Goal: Navigation & Orientation: Find specific page/section

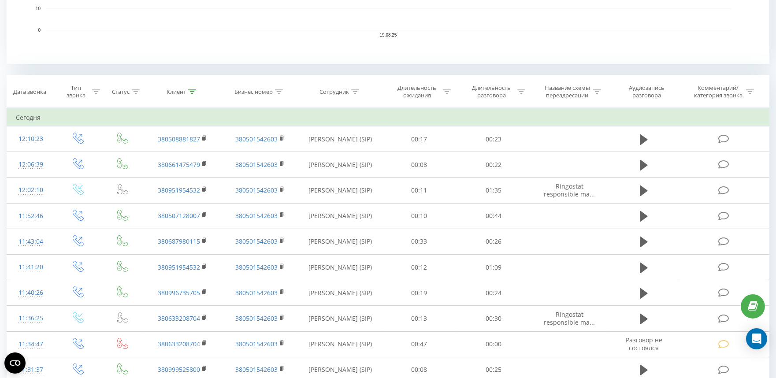
scroll to position [156, 0]
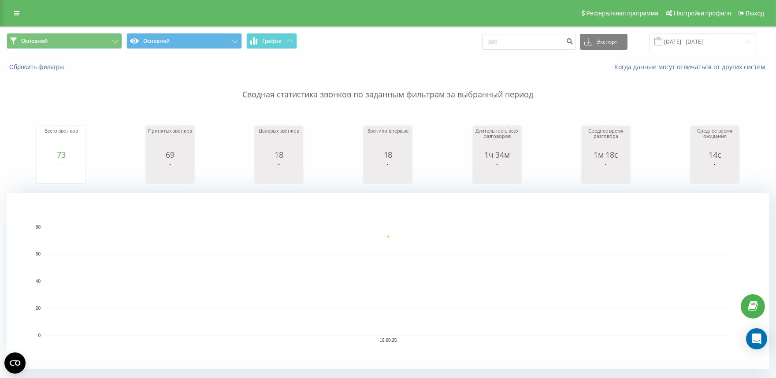
drag, startPoint x: 14, startPoint y: 11, endPoint x: 16, endPoint y: 19, distance: 8.1
click at [15, 11] on icon at bounding box center [16, 13] width 5 height 6
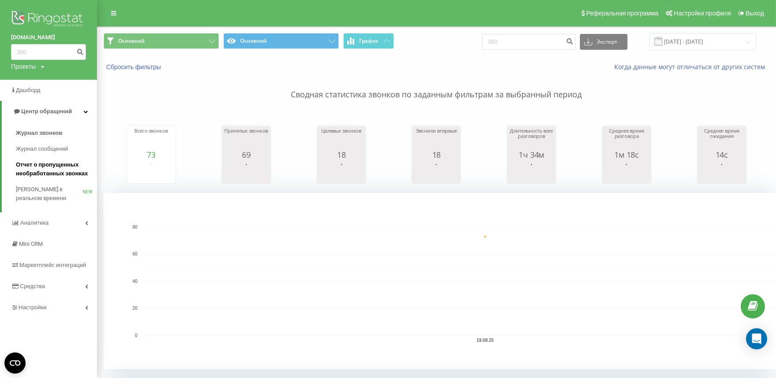
click at [42, 169] on span "Отчет о пропущенных необработанных звонках" at bounding box center [54, 169] width 77 height 18
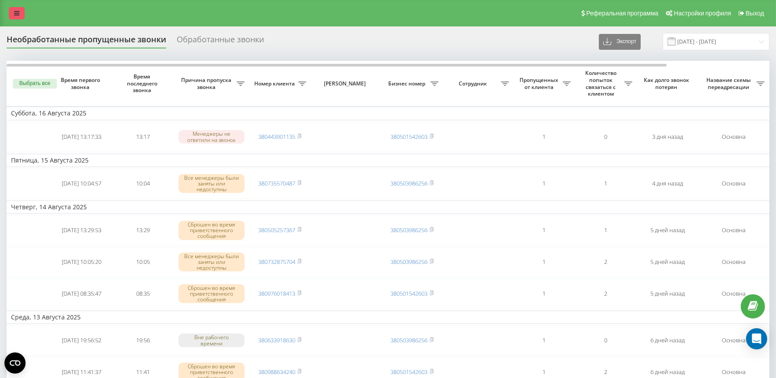
click at [11, 14] on link at bounding box center [17, 13] width 16 height 12
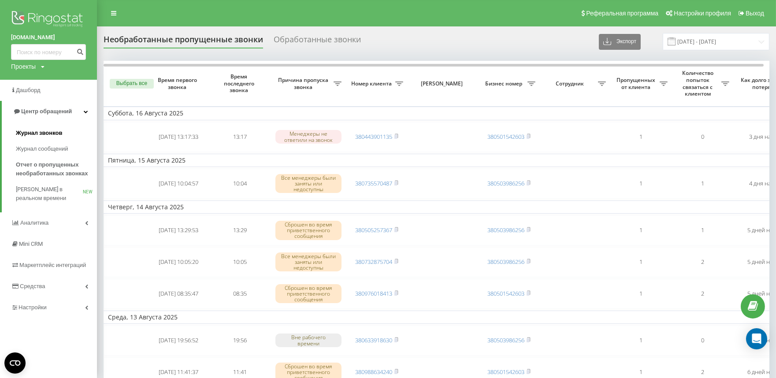
click at [28, 135] on span "Журнал звонков" at bounding box center [39, 133] width 46 height 9
